Goal: Find specific page/section: Find specific page/section

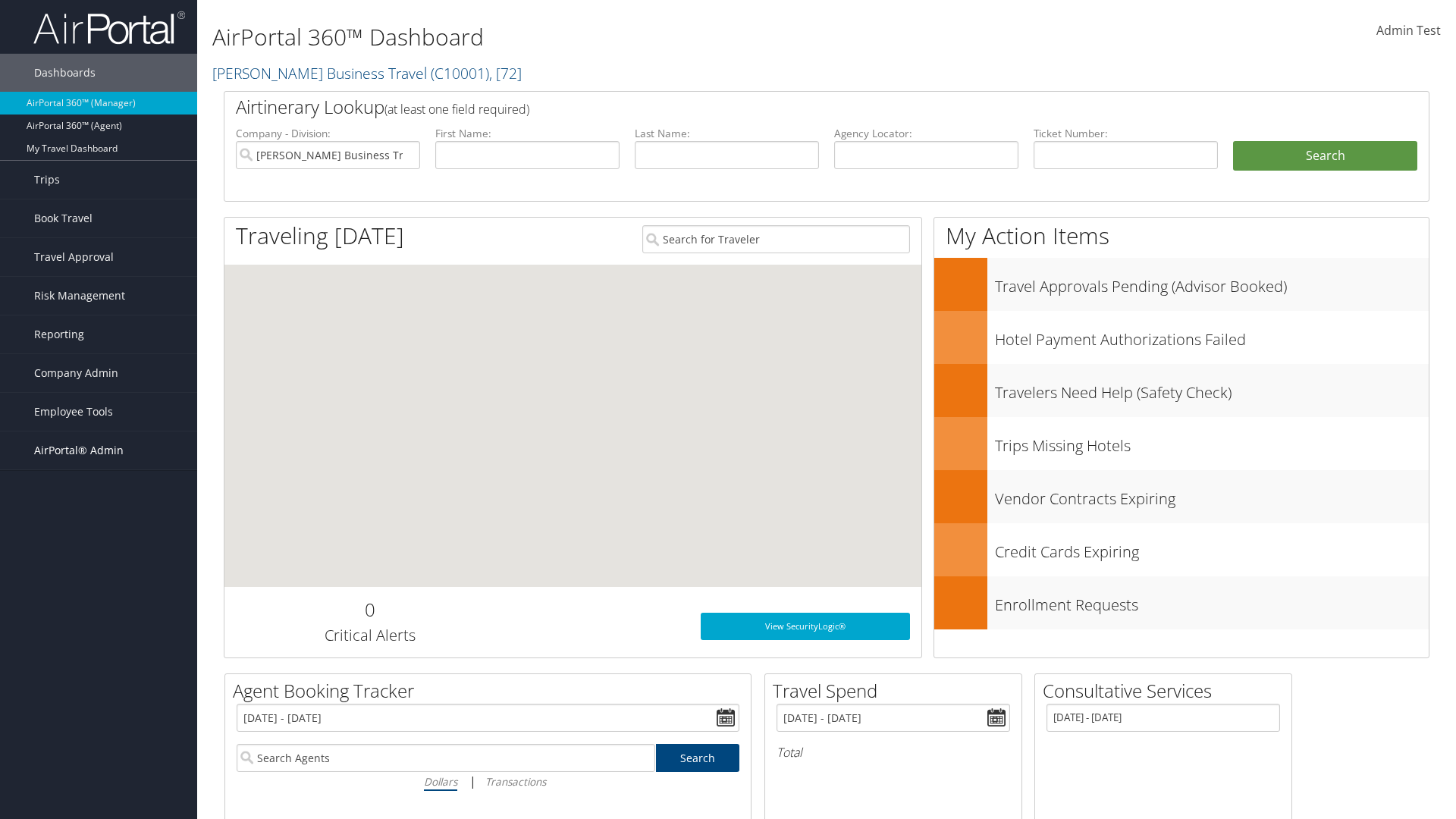
click at [99, 450] on span "AirPortal® Admin" at bounding box center [79, 450] width 90 height 38
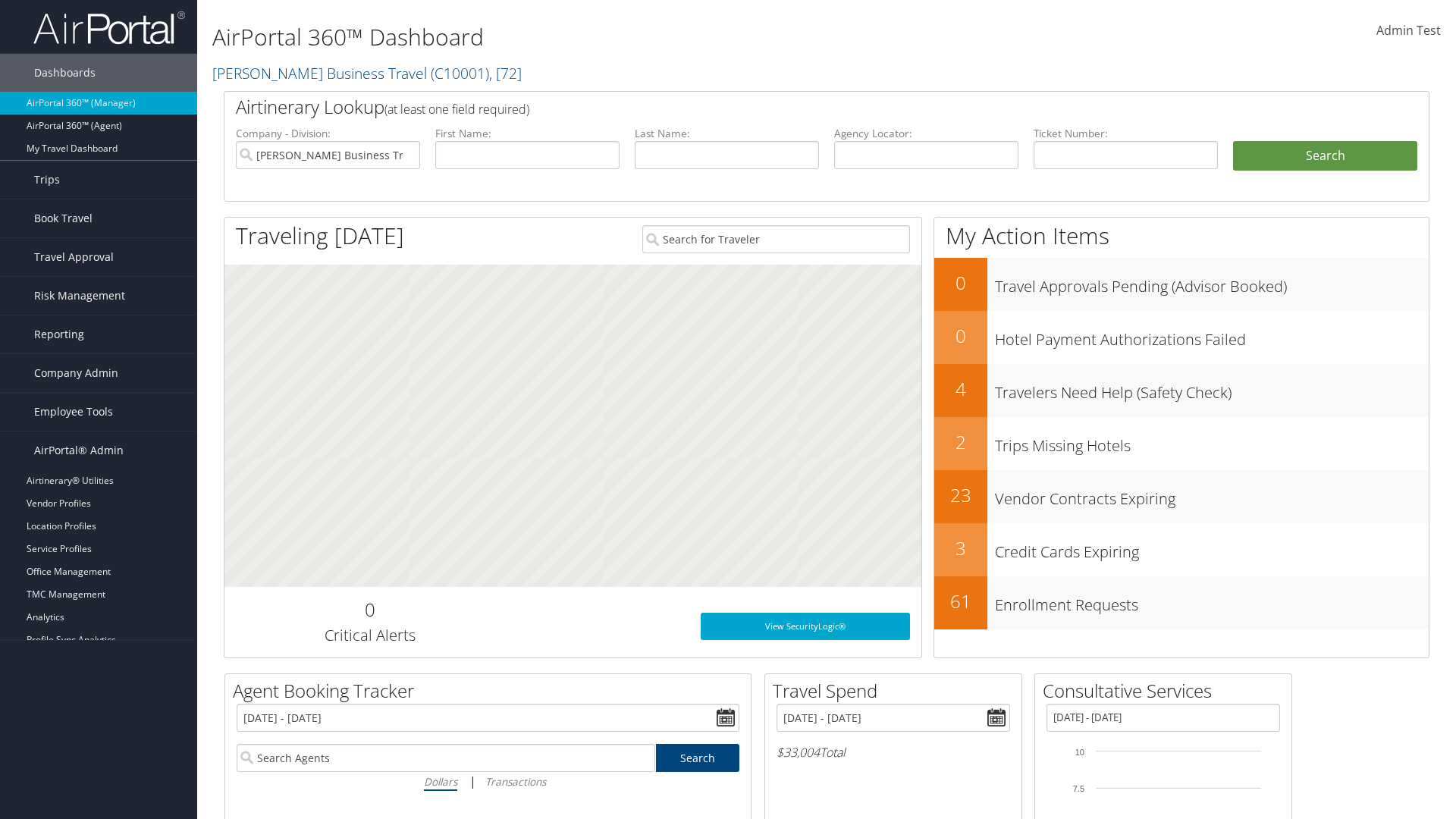
click at [99, 708] on link "SAP" at bounding box center [98, 708] width 197 height 22
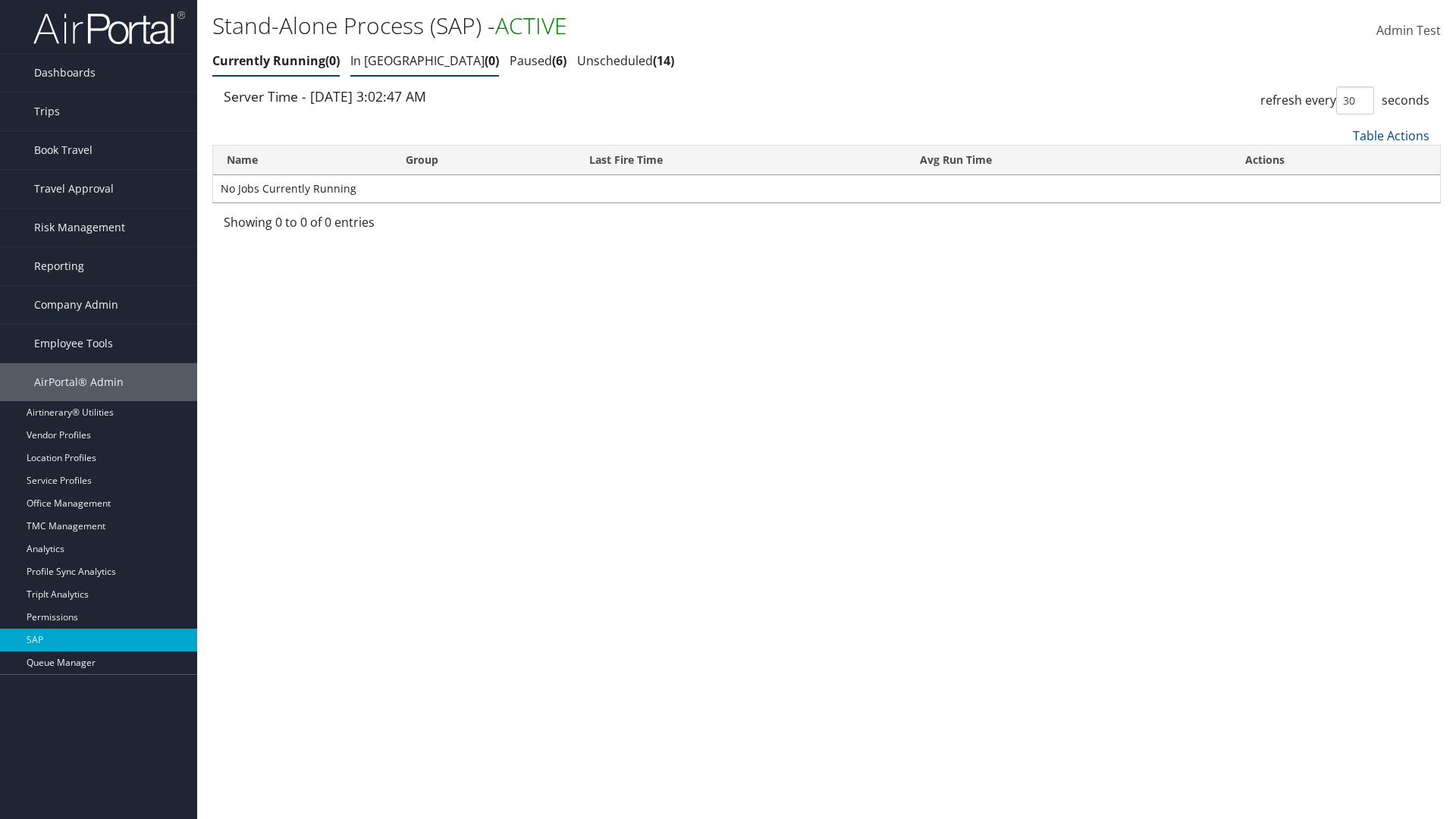
click at [381, 61] on link "In Queue 0" at bounding box center [424, 61] width 148 height 17
